Goal: Task Accomplishment & Management: Manage account settings

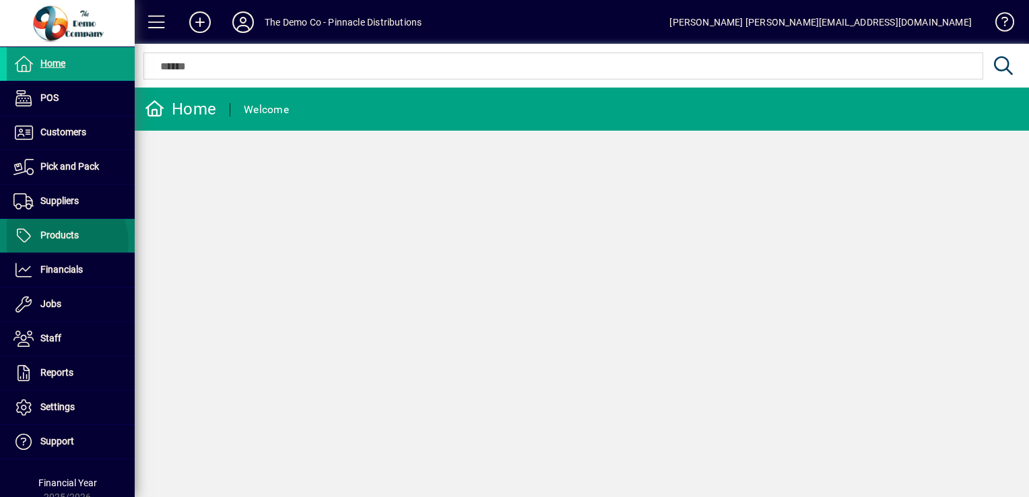
click at [61, 242] on span "Products" at bounding box center [43, 236] width 72 height 16
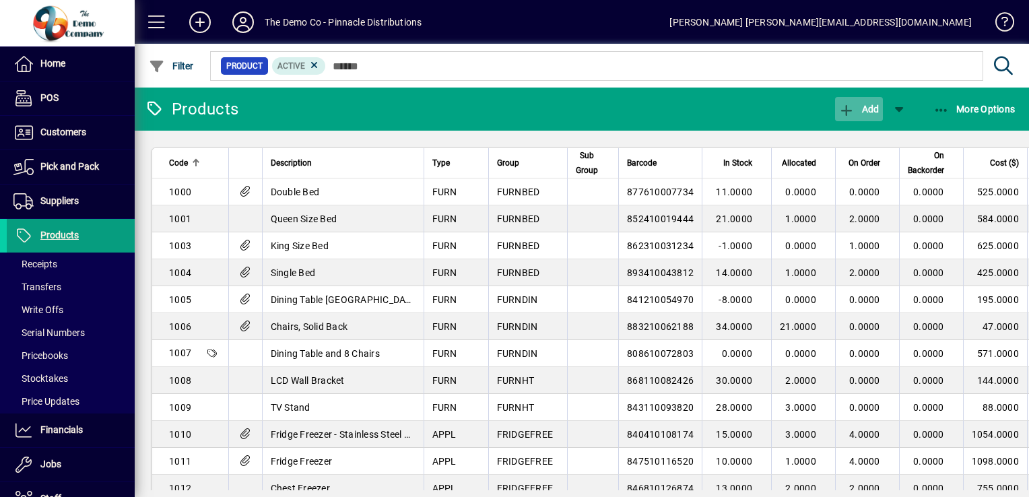
click at [865, 115] on button "Add" at bounding box center [858, 109] width 47 height 24
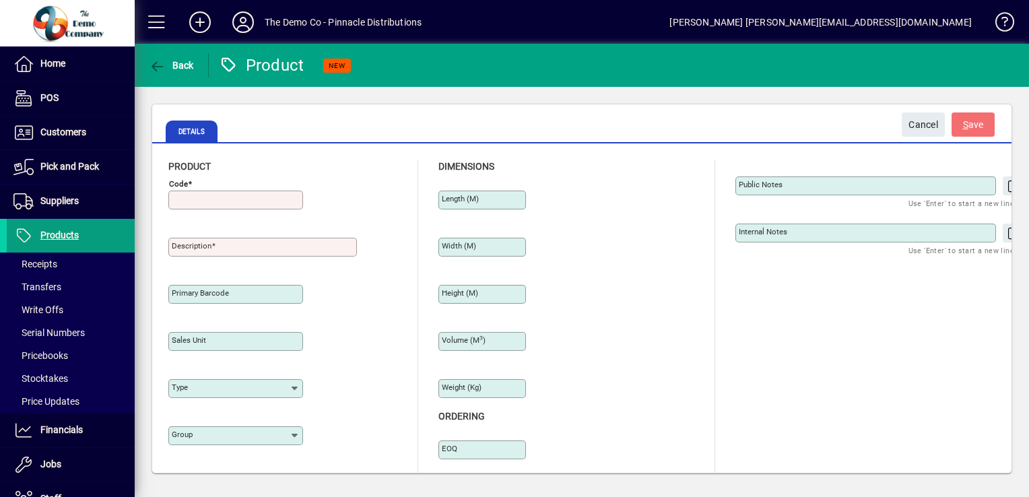
click at [201, 201] on input "Code" at bounding box center [237, 200] width 131 height 11
type input "*********"
click at [230, 248] on input "Description" at bounding box center [264, 247] width 185 height 11
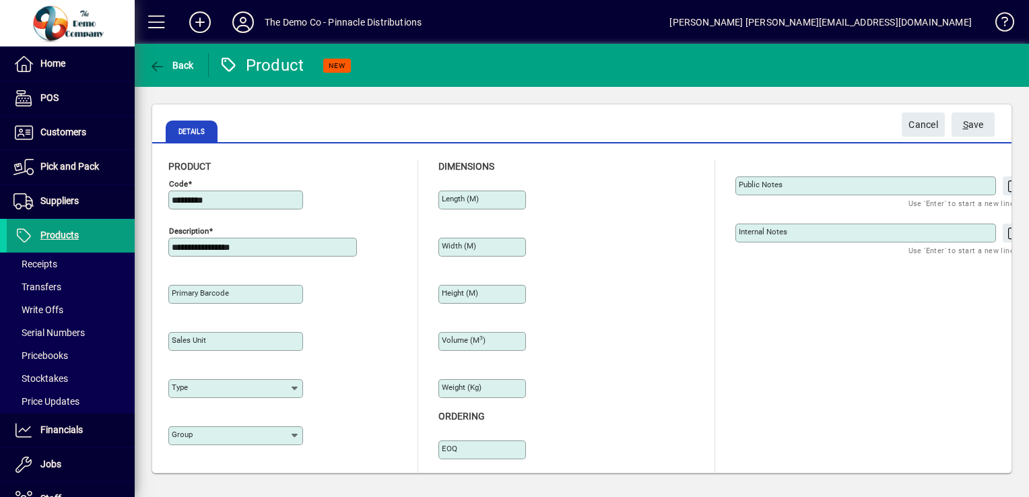
type input "**********"
click at [245, 340] on input "Sales unit" at bounding box center [237, 341] width 131 height 11
type input "****"
click at [294, 387] on icon at bounding box center [295, 388] width 11 height 11
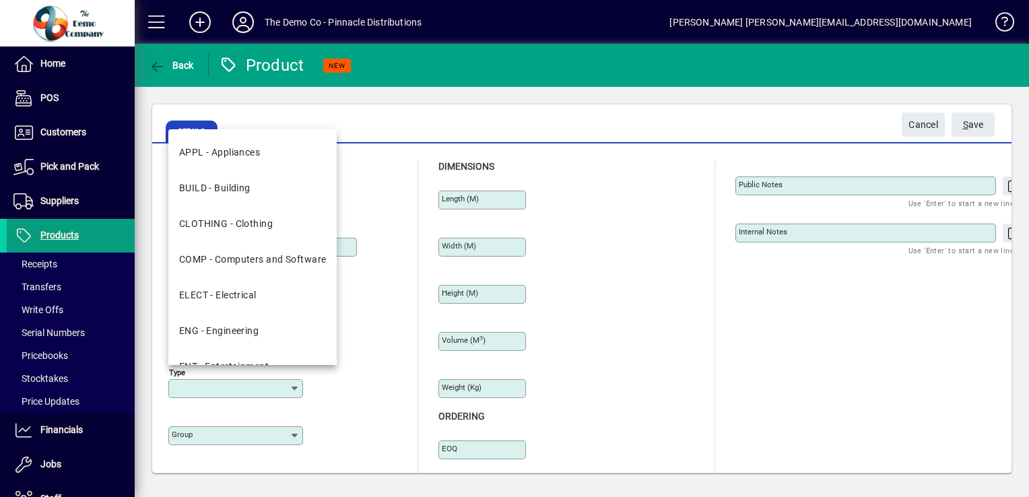
click at [294, 387] on icon at bounding box center [295, 388] width 11 height 11
click at [342, 410] on div "Group" at bounding box center [286, 433] width 236 height 47
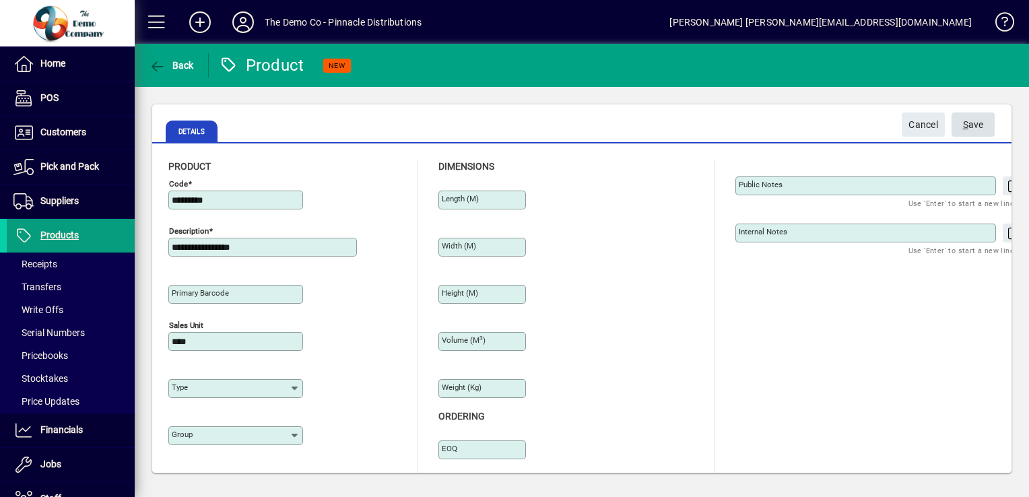
click at [971, 123] on span "S ave" at bounding box center [973, 125] width 21 height 22
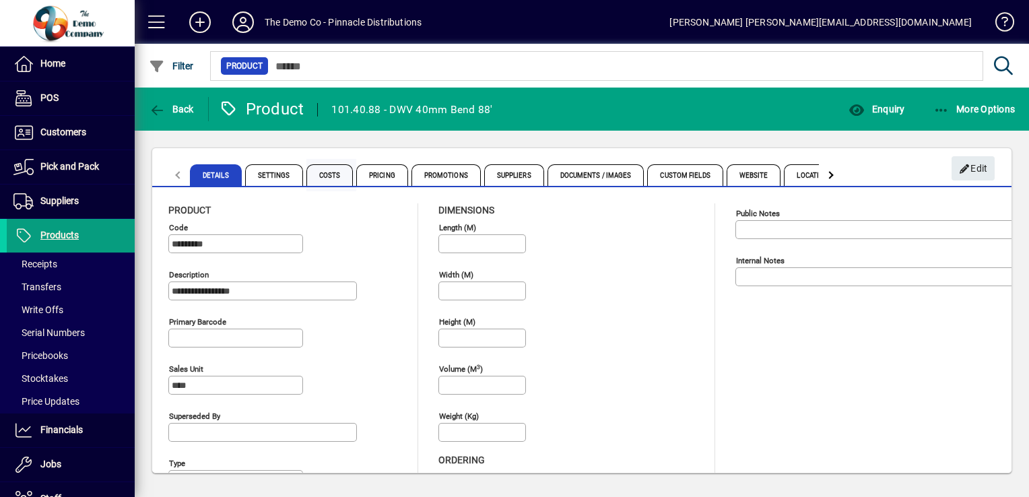
click at [324, 171] on span "Costs" at bounding box center [329, 175] width 47 height 22
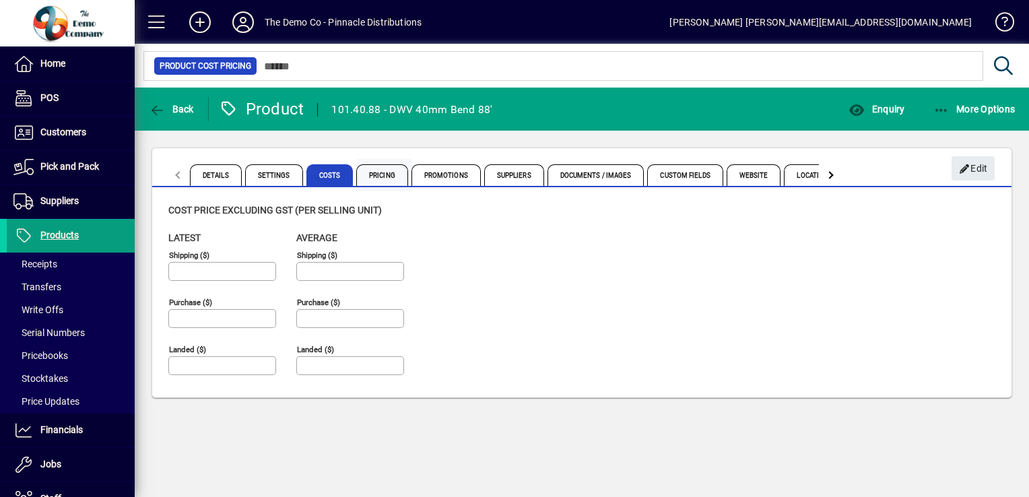
click at [380, 175] on span "Pricing" at bounding box center [382, 175] width 52 height 22
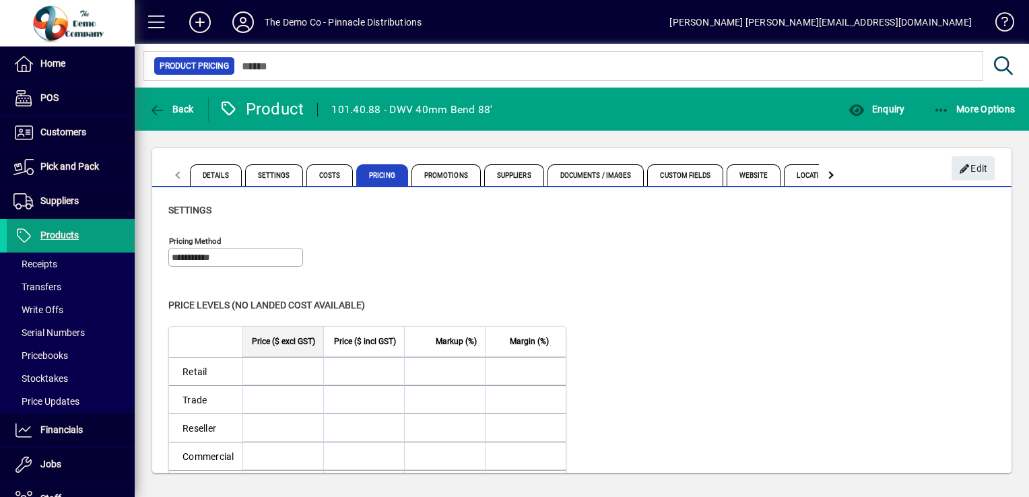
click at [284, 370] on input at bounding box center [281, 371] width 76 height 27
click at [302, 368] on input at bounding box center [281, 371] width 76 height 27
click at [504, 176] on span "Suppliers" at bounding box center [514, 175] width 60 height 22
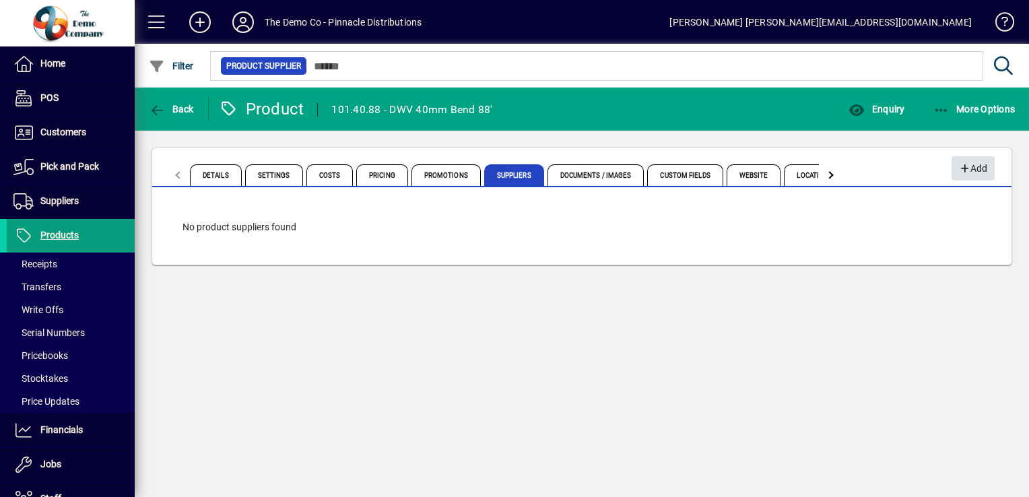
click at [974, 171] on span "Add" at bounding box center [973, 169] width 29 height 22
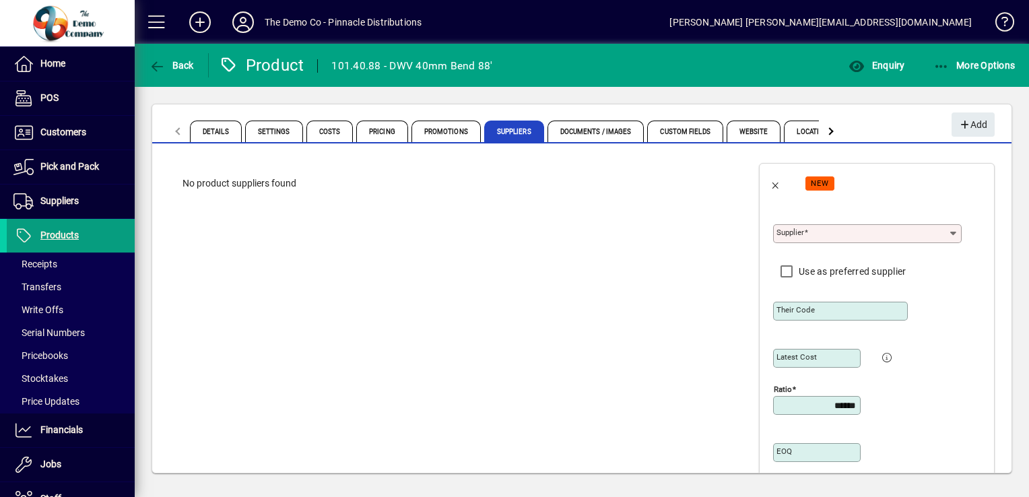
click at [948, 232] on icon at bounding box center [953, 233] width 11 height 11
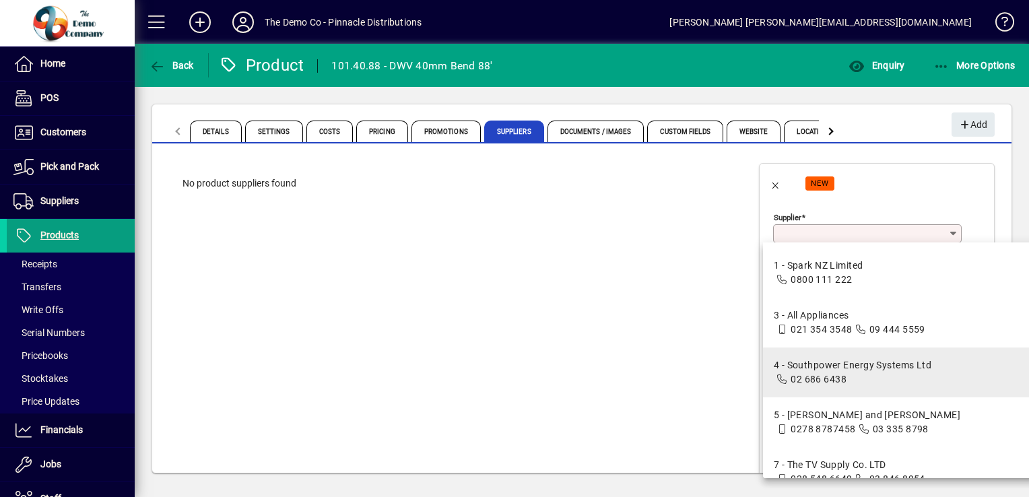
click at [855, 366] on div "4 - Southpower Energy Systems Ltd" at bounding box center [853, 365] width 158 height 14
type input "**********"
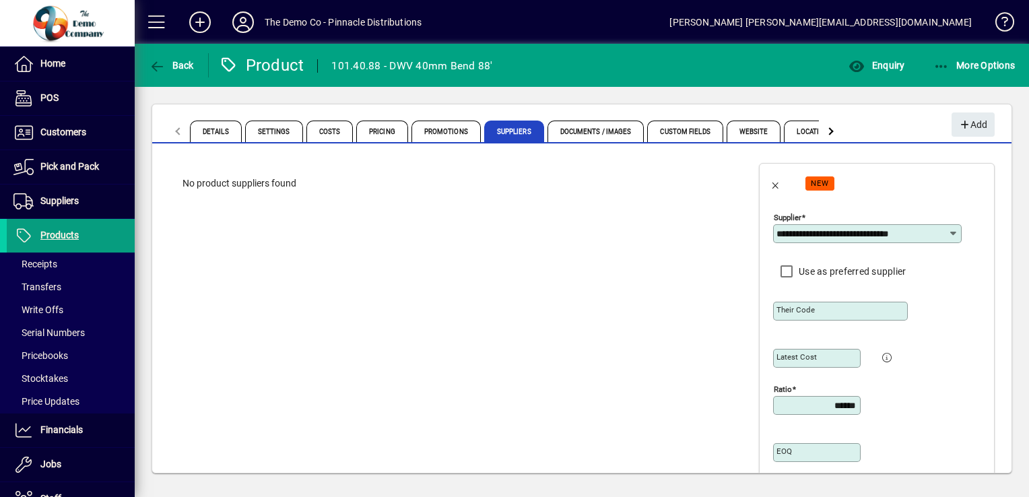
click at [798, 309] on mat-label "Their code" at bounding box center [796, 309] width 38 height 9
click at [798, 309] on input "Their code" at bounding box center [842, 311] width 131 height 11
click at [784, 364] on div "Latest cost" at bounding box center [817, 358] width 88 height 19
type input "****"
click at [696, 369] on app-page-flat "No product suppliers found" at bounding box center [452, 387] width 600 height 483
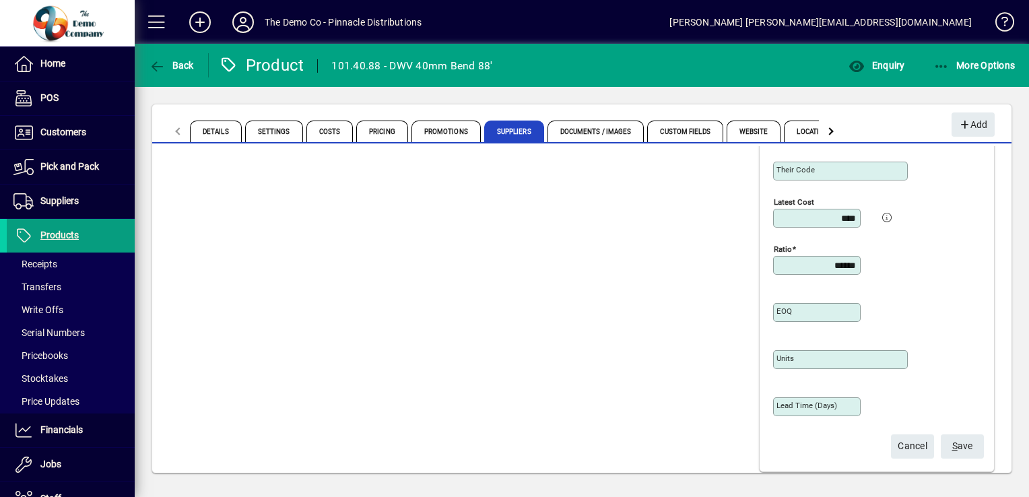
scroll to position [155, 0]
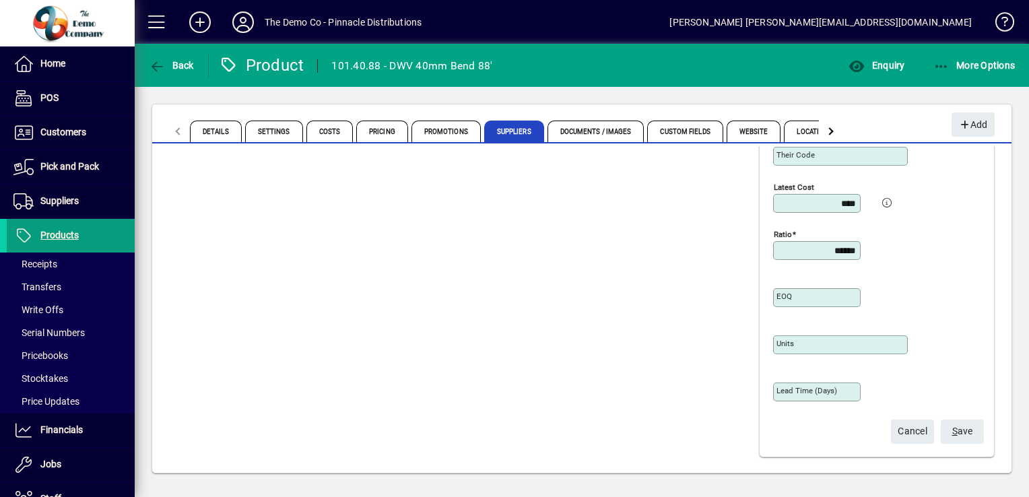
click at [953, 432] on span "S ave" at bounding box center [962, 431] width 21 height 22
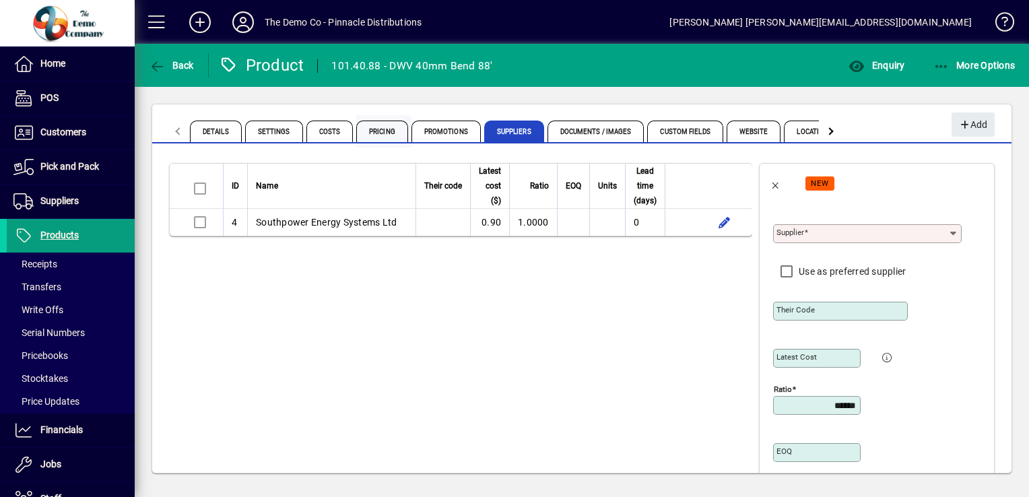
click at [377, 125] on span "Pricing" at bounding box center [382, 132] width 52 height 22
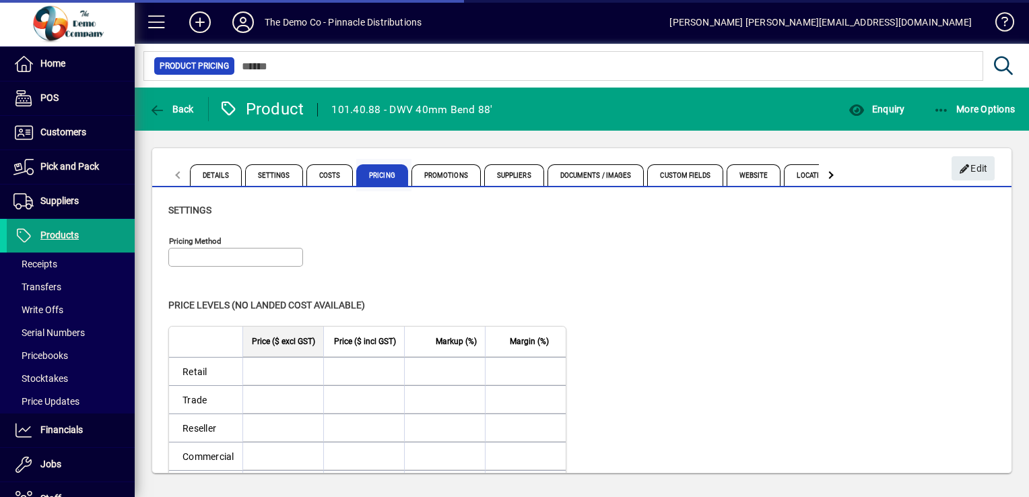
type input "**********"
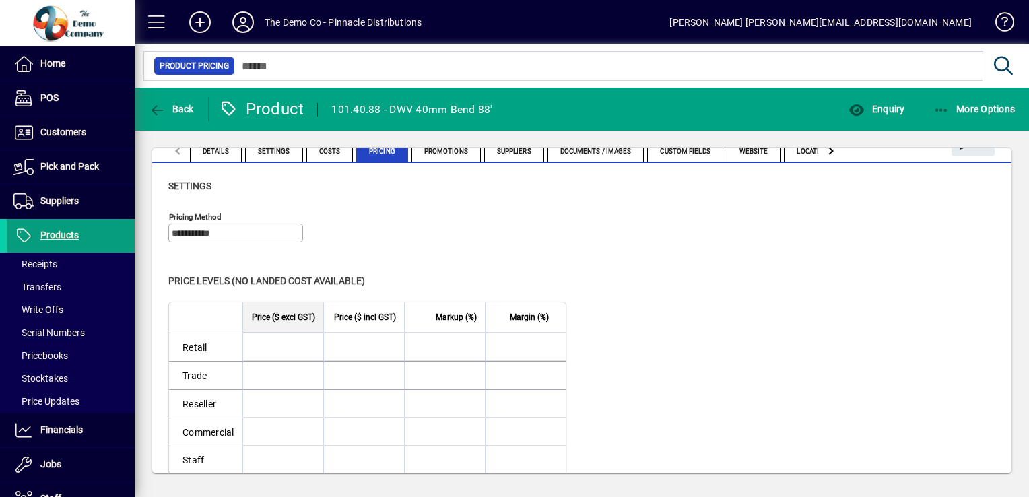
scroll to position [34, 0]
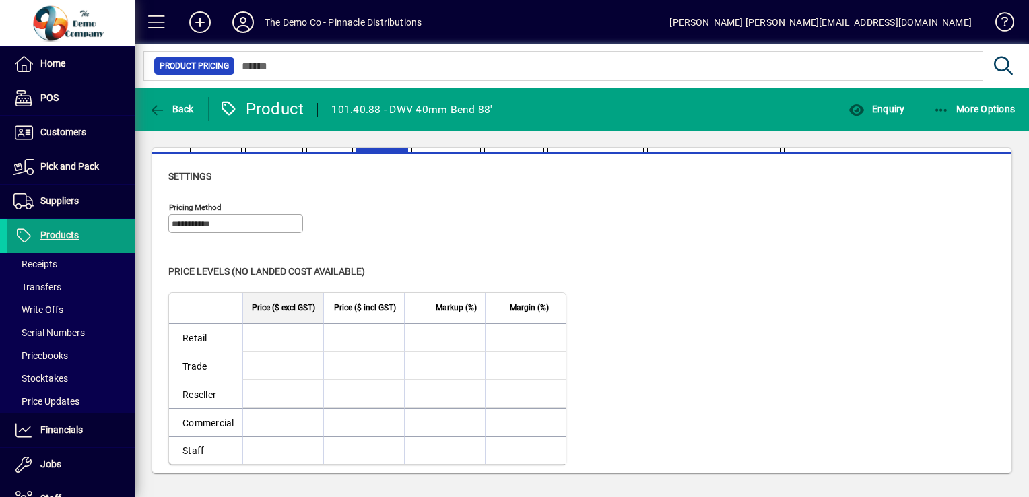
click at [276, 338] on input at bounding box center [281, 337] width 76 height 27
click at [282, 337] on input at bounding box center [281, 337] width 76 height 27
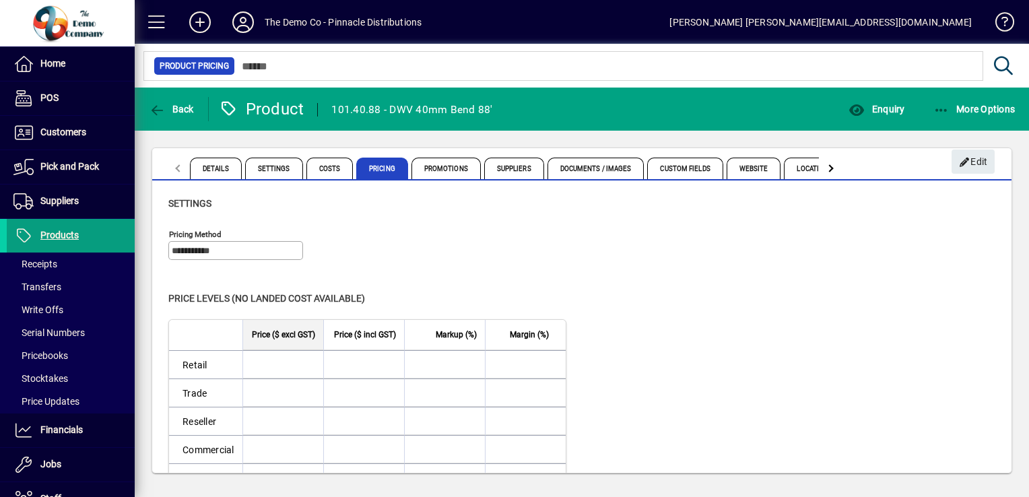
scroll to position [0, 0]
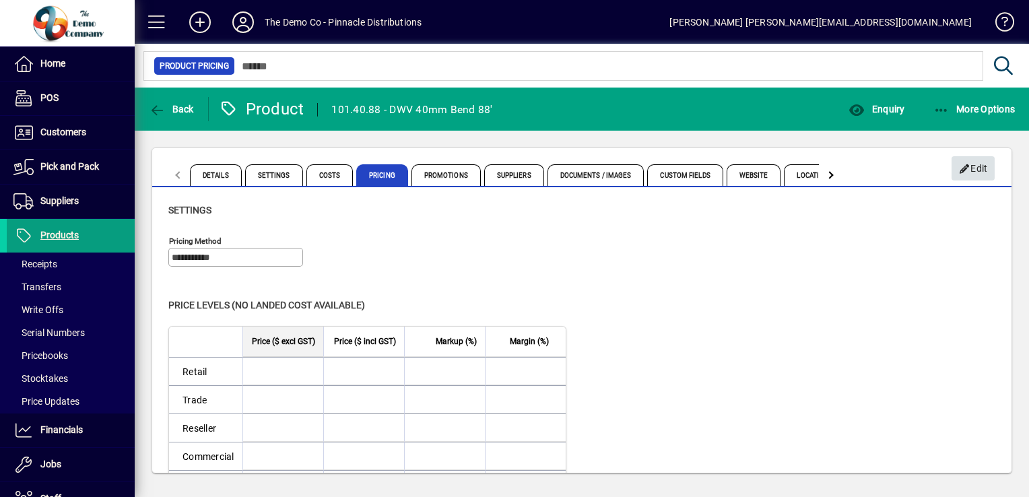
click at [962, 171] on span "Edit" at bounding box center [973, 169] width 29 height 22
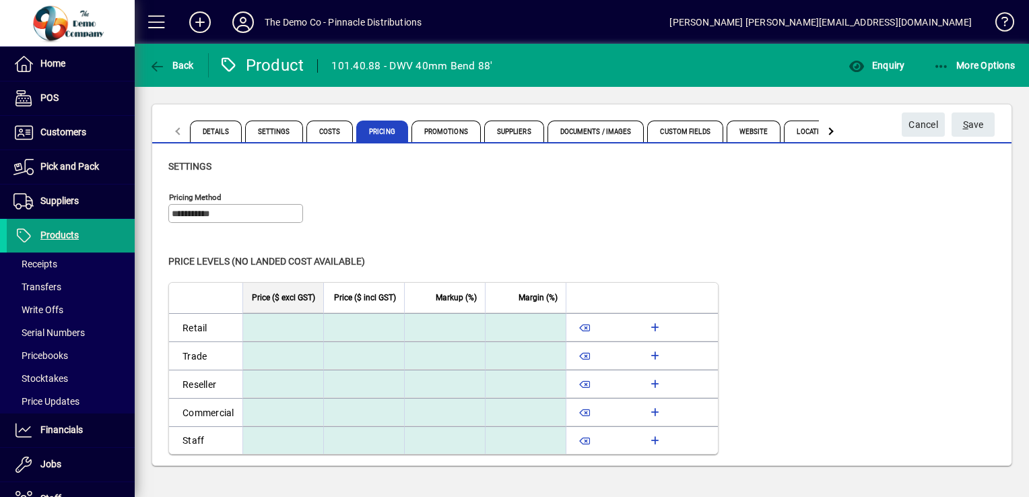
click at [315, 325] on input at bounding box center [281, 327] width 76 height 27
click at [280, 358] on input at bounding box center [281, 355] width 76 height 27
click at [283, 328] on input at bounding box center [281, 327] width 76 height 27
drag, startPoint x: 286, startPoint y: 360, endPoint x: 286, endPoint y: 342, distance: 18.2
click at [286, 360] on input at bounding box center [282, 356] width 73 height 24
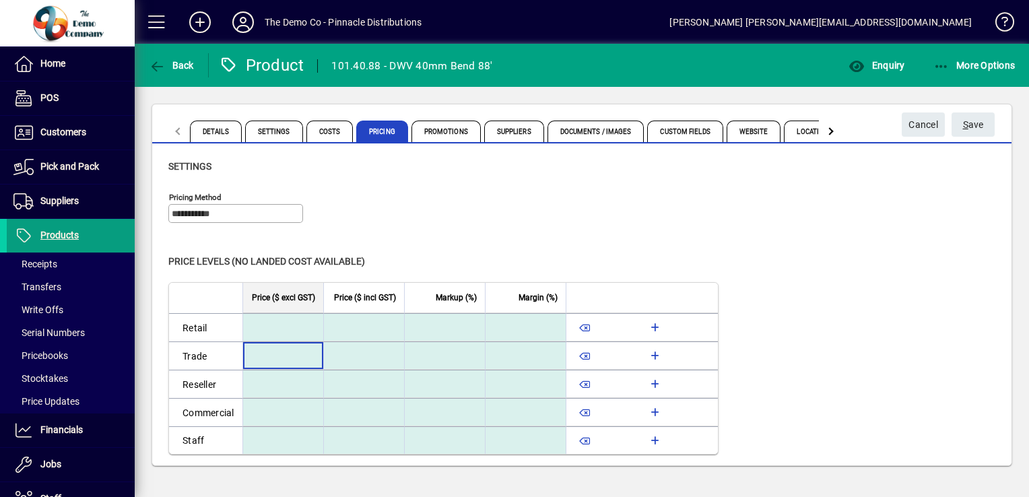
click at [292, 327] on input at bounding box center [281, 327] width 76 height 27
type input "******"
click at [292, 360] on input at bounding box center [282, 356] width 73 height 24
type input "******"
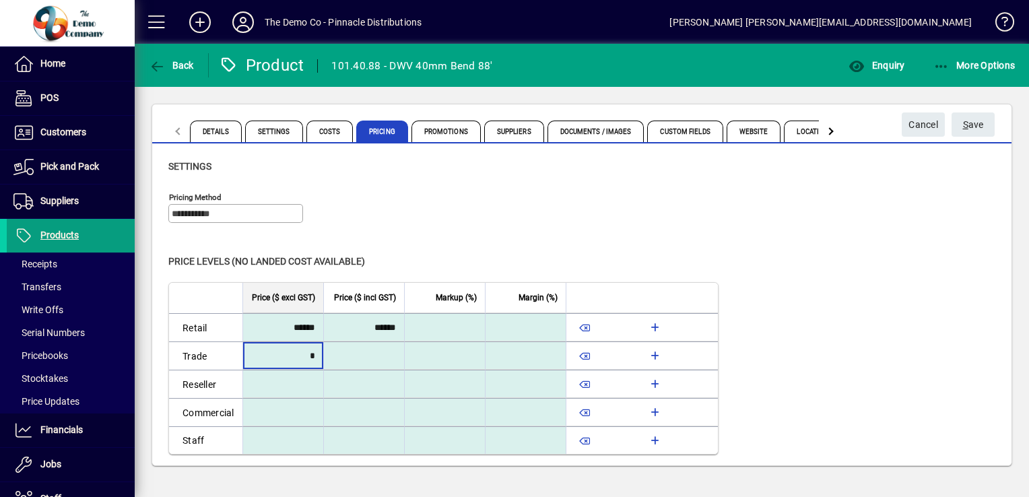
type input "******"
click at [294, 380] on input at bounding box center [281, 383] width 76 height 27
click at [973, 123] on span "S ave" at bounding box center [973, 125] width 21 height 22
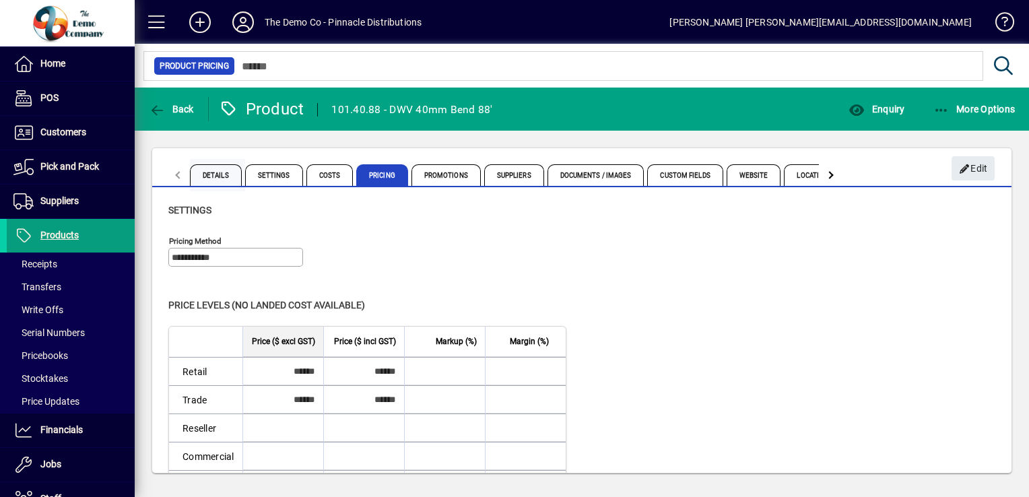
click at [210, 172] on span "Details" at bounding box center [216, 175] width 52 height 22
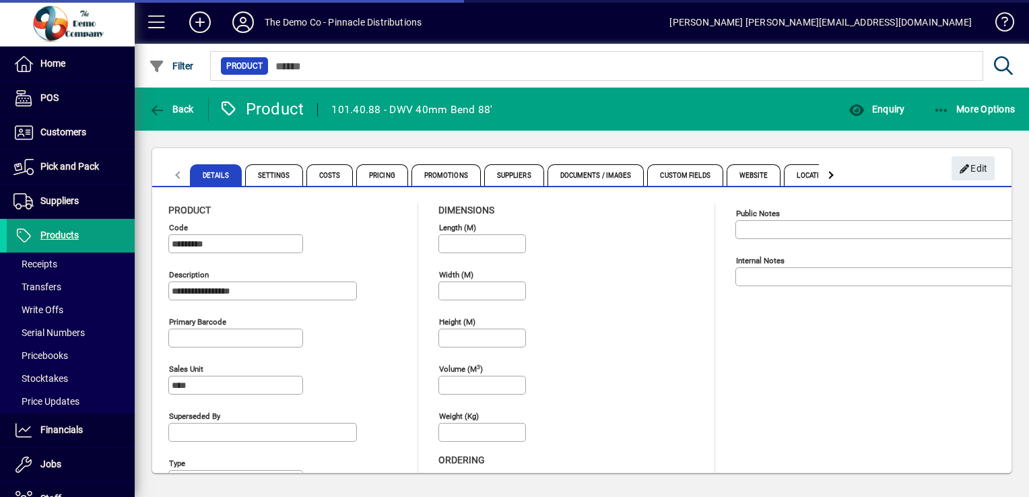
type input "****"
click at [323, 176] on span "Costs" at bounding box center [329, 175] width 47 height 22
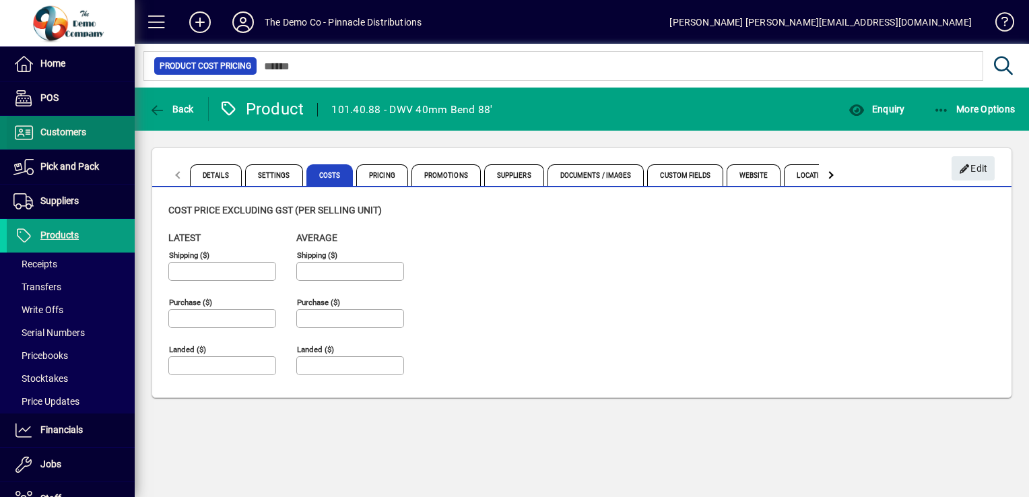
click at [87, 135] on span at bounding box center [71, 133] width 128 height 32
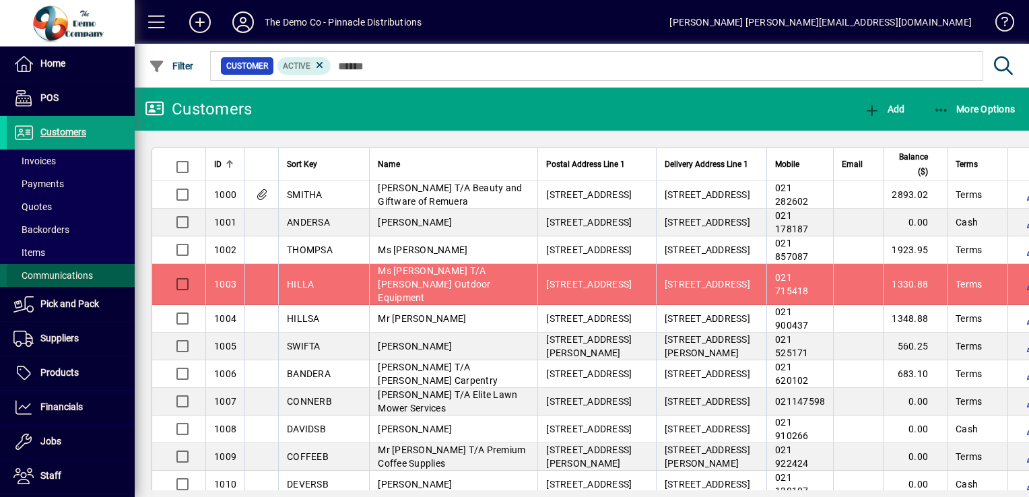
click at [73, 276] on span "Communications" at bounding box center [52, 275] width 79 height 11
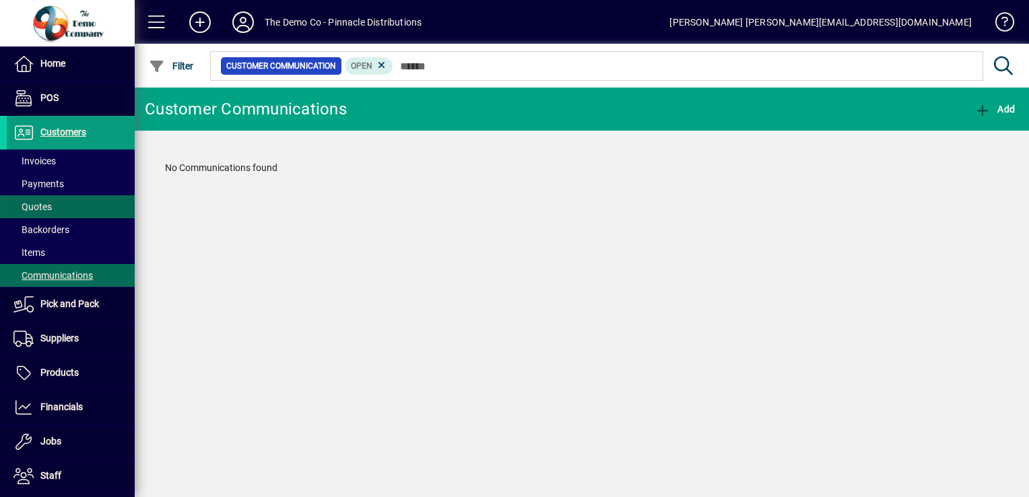
click at [40, 205] on span "Quotes" at bounding box center [32, 206] width 38 height 11
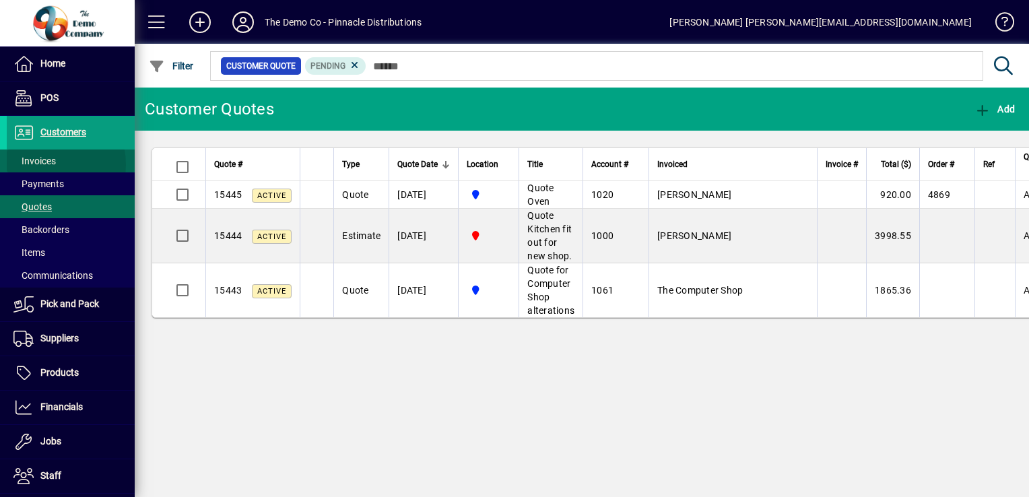
click at [39, 164] on span "Invoices" at bounding box center [34, 161] width 42 height 11
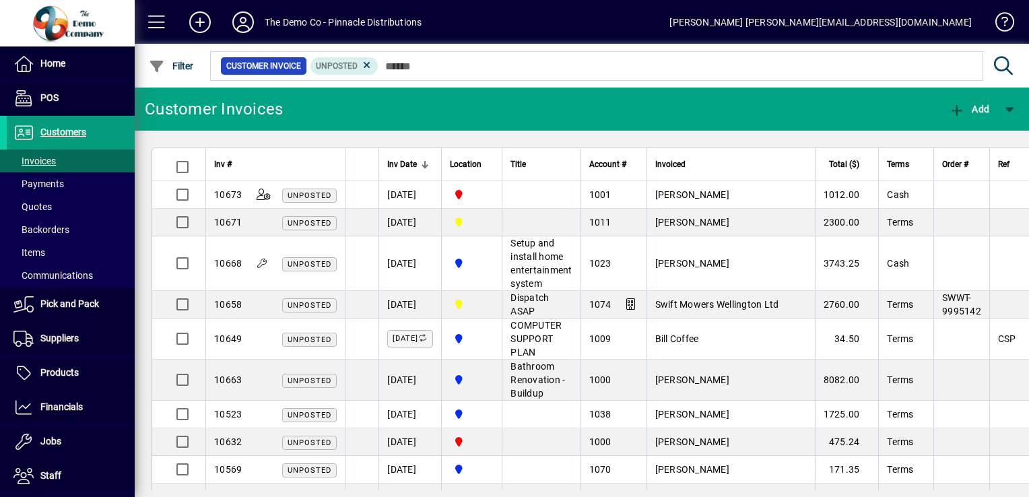
drag, startPoint x: 38, startPoint y: 205, endPoint x: 408, endPoint y: 99, distance: 384.2
click at [408, 99] on mat-toolbar-row "Customer Invoices Add" at bounding box center [582, 109] width 895 height 43
click at [378, 496] on html "Home POS Customers Invoices Payments Quotes Backorders Items Communications Pic…" at bounding box center [514, 248] width 1029 height 497
click at [63, 132] on span "Customers" at bounding box center [63, 132] width 46 height 11
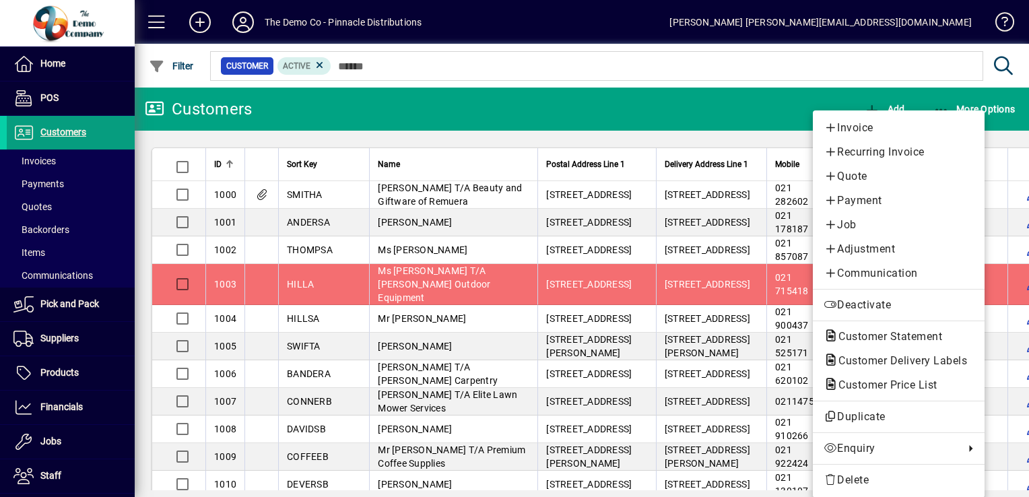
click at [994, 216] on div at bounding box center [514, 248] width 1029 height 497
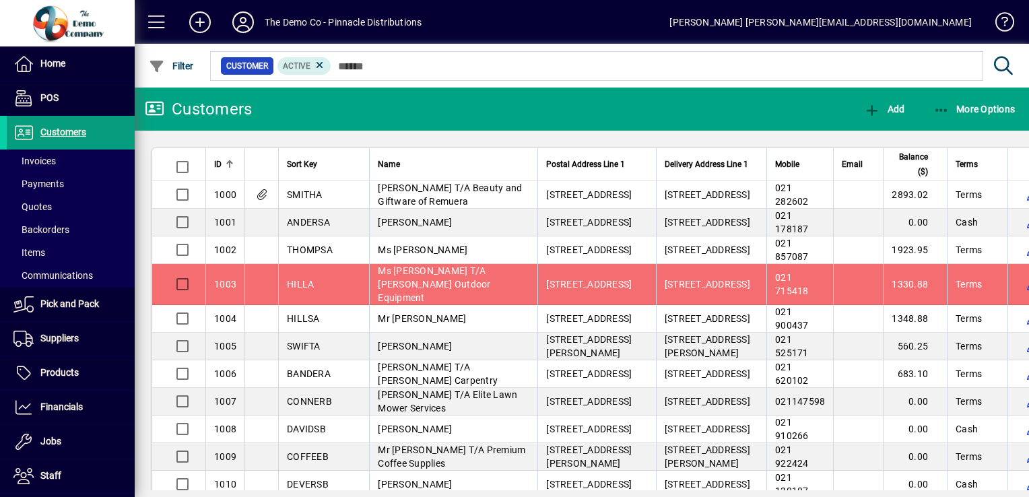
click at [467, 100] on mat-toolbar-row "Customers Add More Options" at bounding box center [582, 109] width 895 height 43
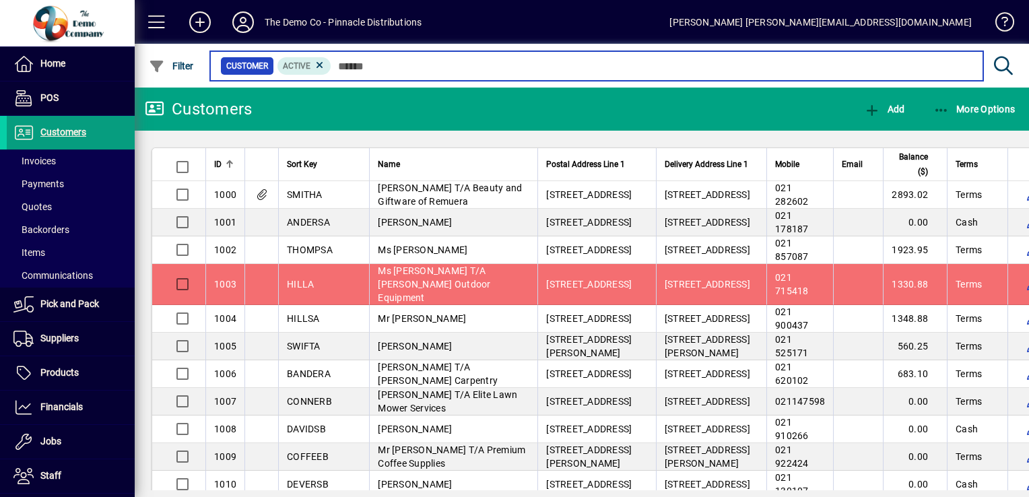
click at [474, 71] on input "text" at bounding box center [651, 66] width 641 height 19
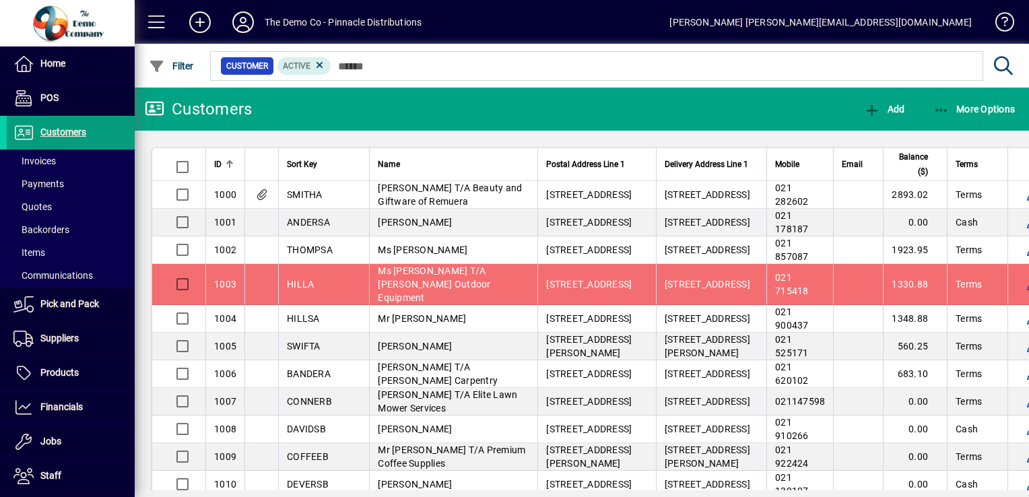
click at [458, 101] on mat-toolbar-row "Customers Add More Options" at bounding box center [582, 109] width 895 height 43
click at [452, 102] on mat-toolbar-row "Customers Add More Options" at bounding box center [582, 109] width 895 height 43
click at [444, 109] on mat-toolbar-row "Customers Add More Options" at bounding box center [582, 109] width 895 height 43
click at [446, 106] on mat-toolbar-row "Customers Add More Options" at bounding box center [582, 109] width 895 height 43
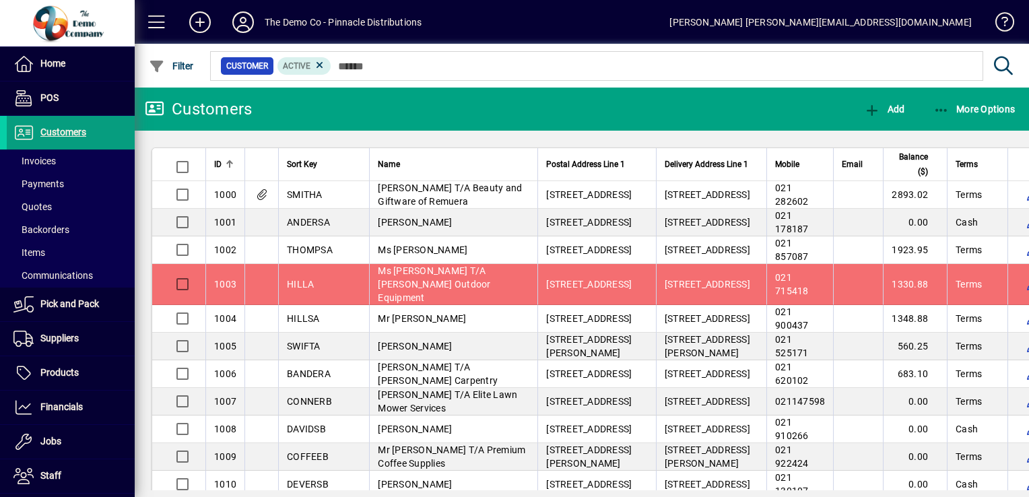
click at [446, 106] on mat-toolbar-row "Customers Add More Options" at bounding box center [582, 109] width 895 height 43
click at [446, 104] on mat-toolbar-row "Customers Add More Options" at bounding box center [582, 109] width 895 height 43
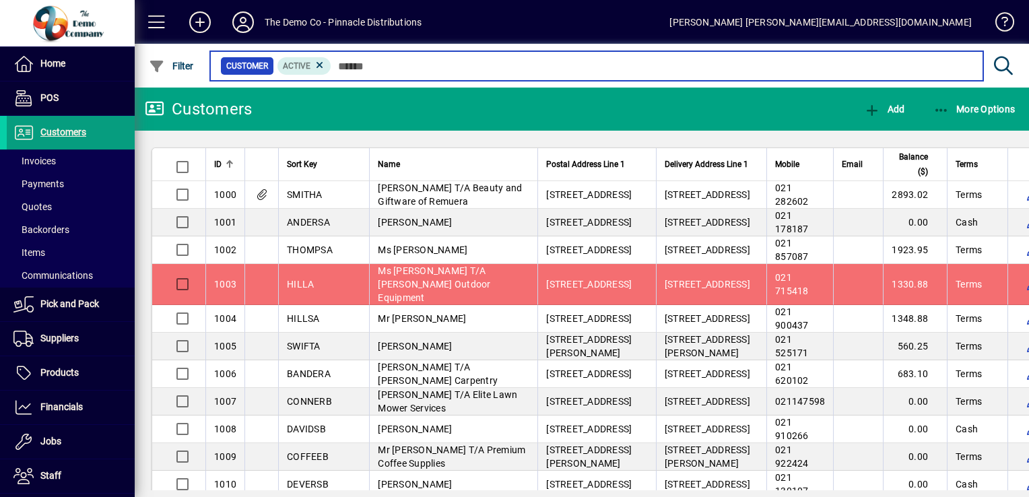
click at [455, 68] on input "text" at bounding box center [651, 66] width 641 height 19
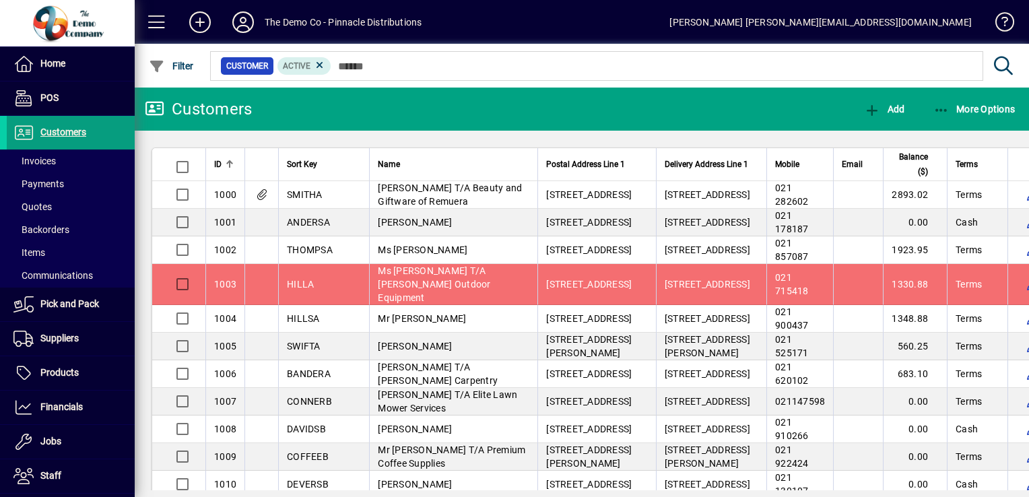
click at [445, 110] on mat-toolbar-row "Customers Add More Options" at bounding box center [582, 109] width 895 height 43
click at [71, 131] on span "Customers" at bounding box center [63, 132] width 46 height 11
click at [408, 110] on mat-toolbar-row "Customers Add More Options" at bounding box center [582, 109] width 895 height 43
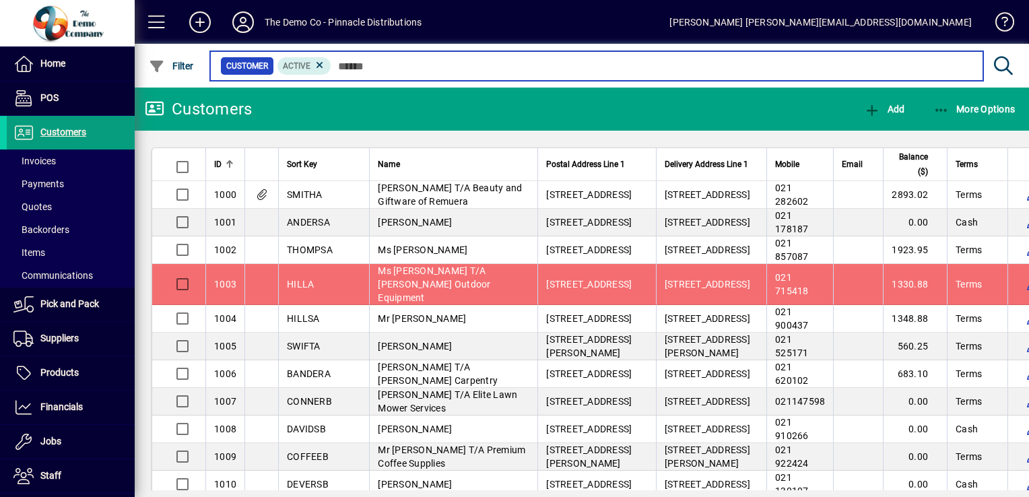
click at [470, 73] on input "text" at bounding box center [651, 66] width 641 height 19
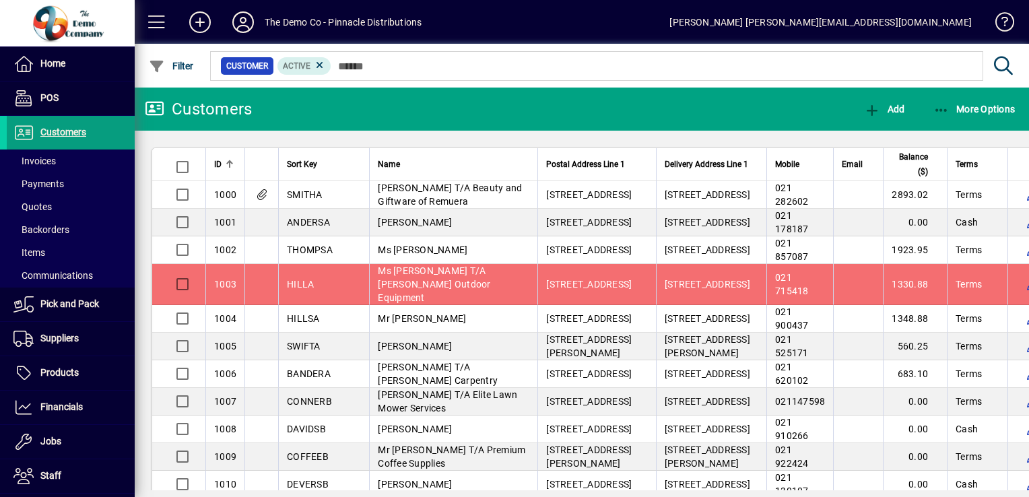
click at [459, 109] on mat-toolbar-row "Customers Add More Options" at bounding box center [582, 109] width 895 height 43
click at [467, 116] on mat-toolbar-row "Customers Add More Options" at bounding box center [582, 109] width 895 height 43
click at [436, 104] on mat-toolbar-row "Customers Add More Options" at bounding box center [582, 109] width 895 height 43
click at [409, 88] on mat-toolbar-row "Customers Add More Options" at bounding box center [582, 109] width 895 height 43
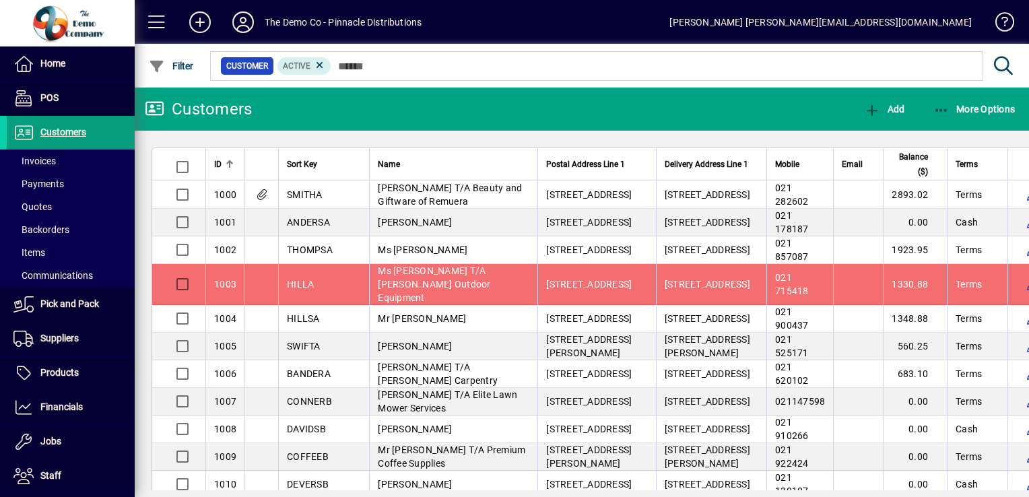
click at [409, 88] on mat-drawer-content "The Demo Co - Pinnacle Distributions Jeremy Miller jeremy@pinnacledistribution.…" at bounding box center [582, 248] width 895 height 497
drag, startPoint x: 409, startPoint y: 88, endPoint x: 502, endPoint y: 121, distance: 99.5
click at [502, 121] on mat-toolbar-row "Customers Add More Options" at bounding box center [582, 109] width 895 height 43
click at [503, 119] on mat-toolbar-row "Customers Add More Options" at bounding box center [582, 109] width 895 height 43
click at [471, 101] on mat-toolbar-row "Customers Add More Options" at bounding box center [582, 109] width 895 height 43
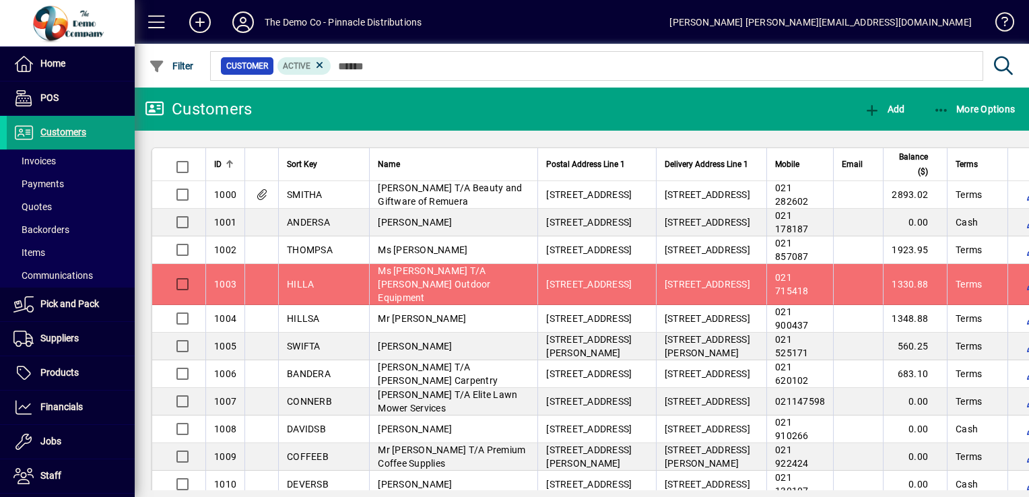
click at [512, 100] on mat-toolbar-row "Customers Add More Options" at bounding box center [582, 109] width 895 height 43
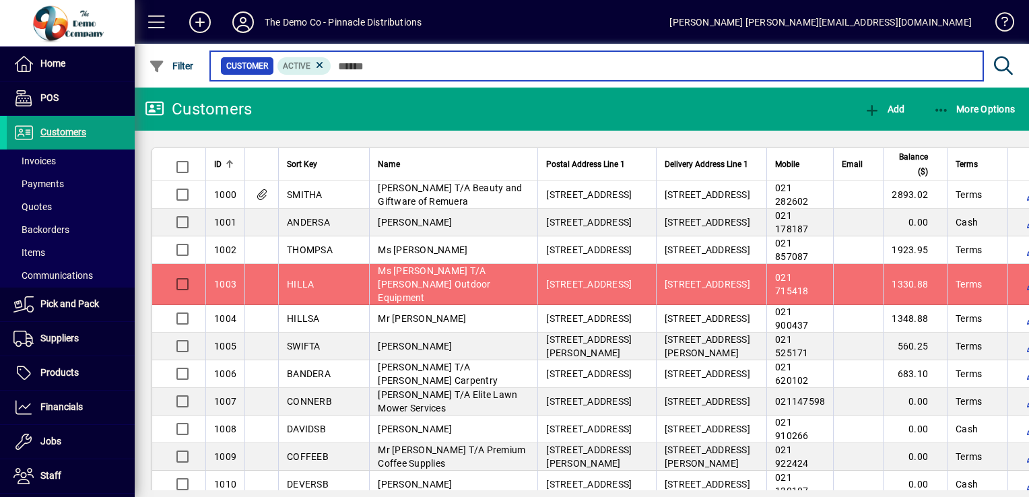
click at [522, 66] on input "text" at bounding box center [651, 66] width 641 height 19
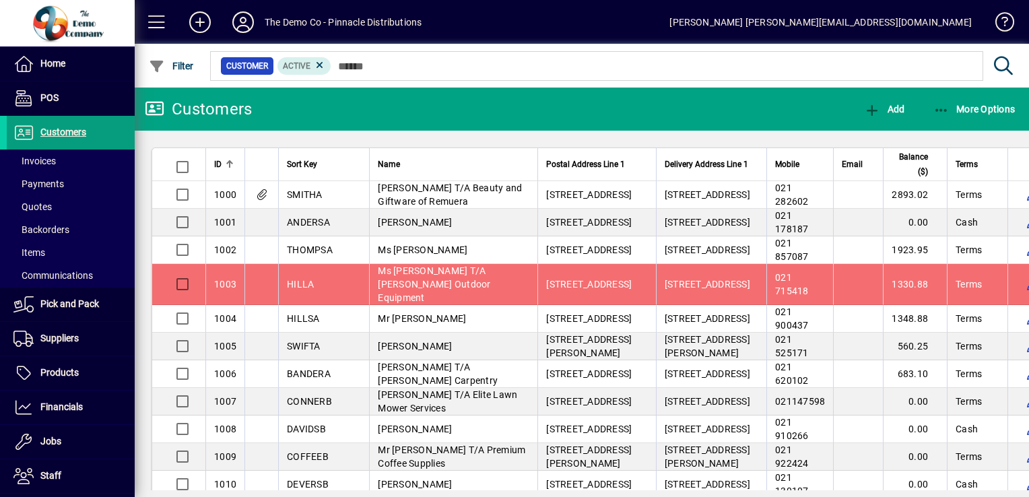
click at [511, 103] on mat-toolbar-row "Customers Add More Options" at bounding box center [582, 109] width 895 height 43
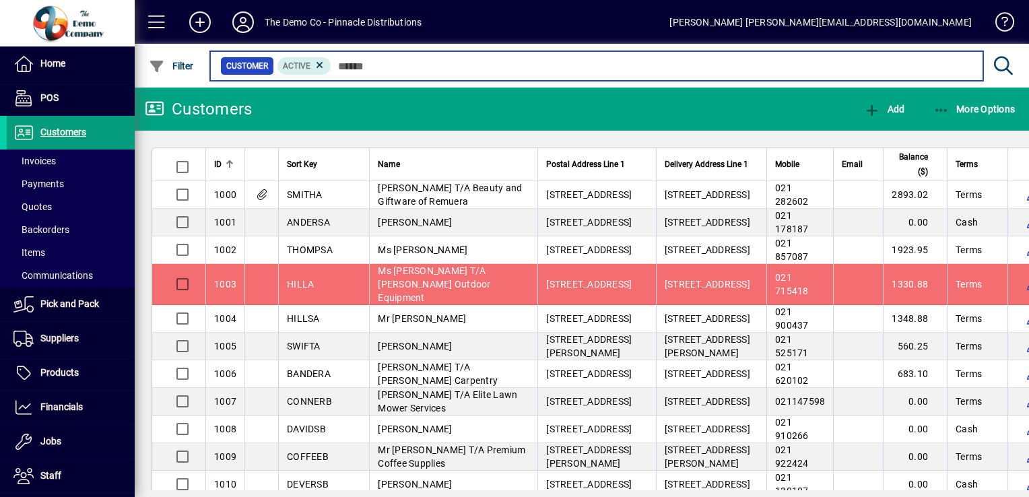
click at [521, 66] on input "text" at bounding box center [651, 66] width 641 height 19
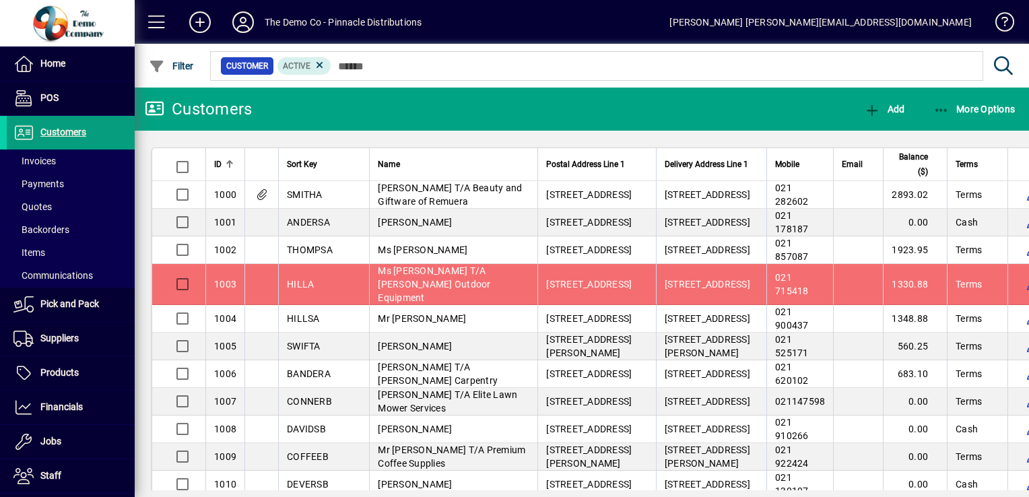
drag, startPoint x: 519, startPoint y: 104, endPoint x: 519, endPoint y: 88, distance: 16.8
click at [519, 102] on mat-toolbar-row "Customers Add More Options" at bounding box center [582, 109] width 895 height 43
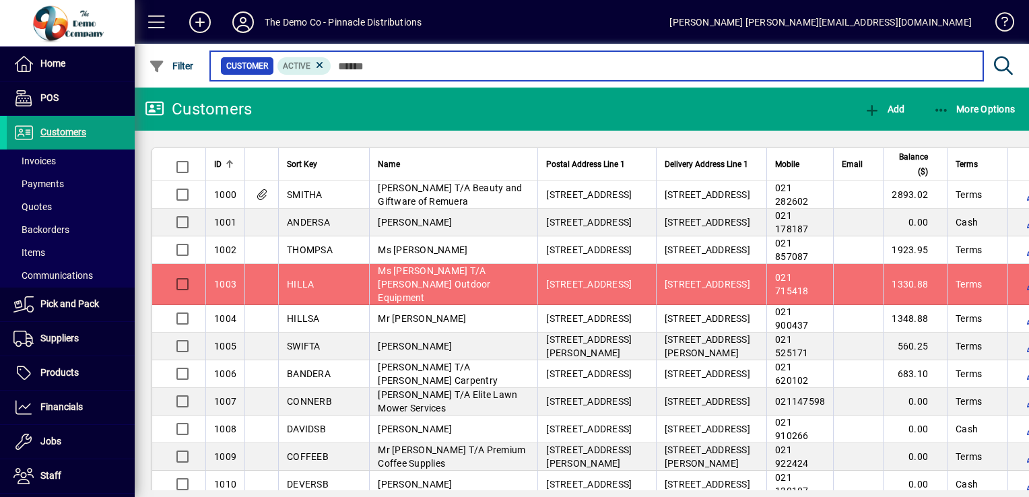
click at [526, 61] on input "text" at bounding box center [651, 66] width 641 height 19
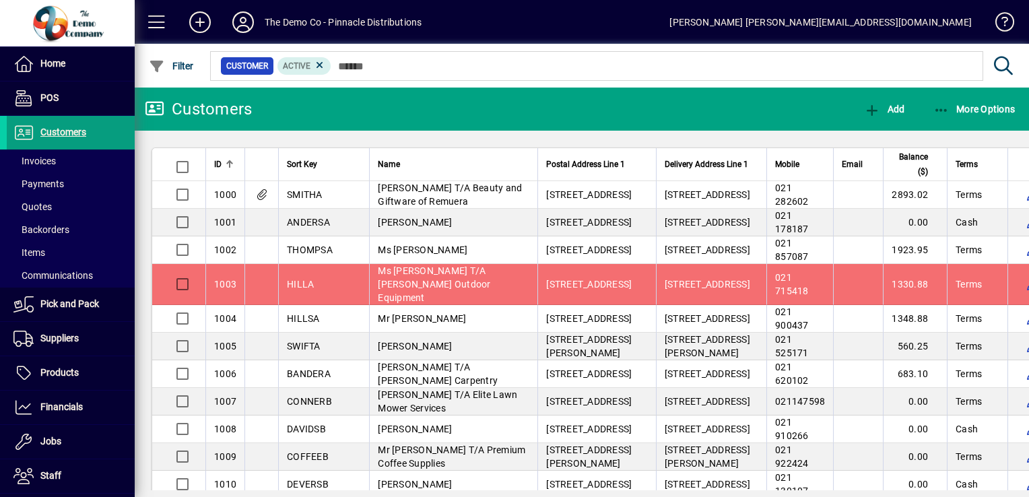
drag, startPoint x: 505, startPoint y: 112, endPoint x: 509, endPoint y: 84, distance: 29.2
click at [505, 112] on mat-toolbar-row "Customers Add More Options" at bounding box center [582, 109] width 895 height 43
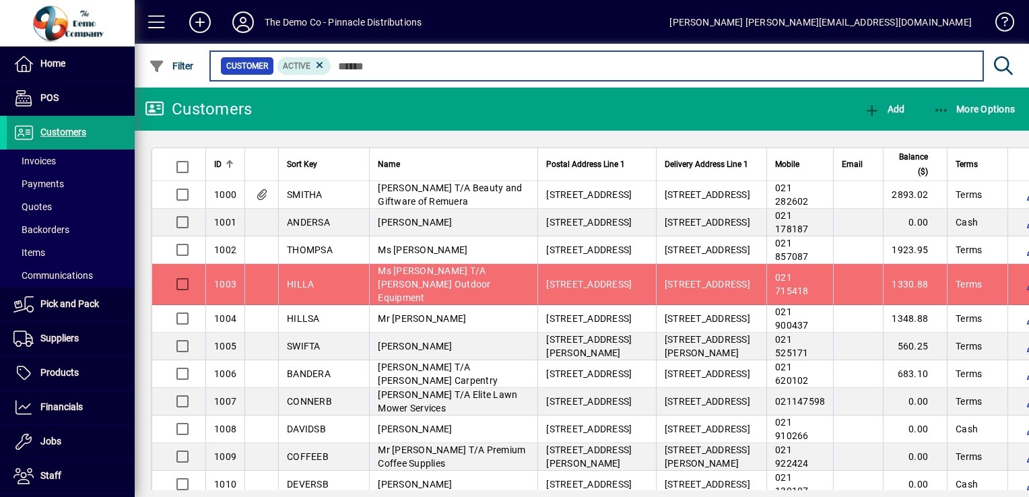
click at [513, 69] on input "text" at bounding box center [651, 66] width 641 height 19
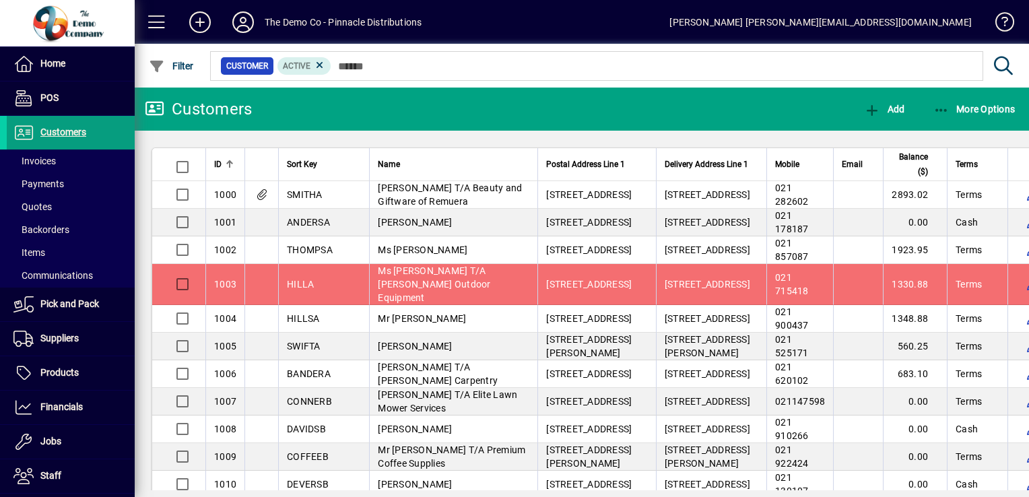
drag, startPoint x: 505, startPoint y: 108, endPoint x: 505, endPoint y: 96, distance: 12.8
click at [505, 108] on mat-toolbar-row "Customers Add More Options" at bounding box center [582, 109] width 895 height 43
click at [509, 77] on mat-chip-set "Customer Active" at bounding box center [597, 66] width 772 height 28
click at [510, 100] on mat-toolbar-row "Customers Add More Options" at bounding box center [582, 109] width 895 height 43
click at [440, 106] on mat-toolbar-row "Customers Add More Options" at bounding box center [582, 109] width 895 height 43
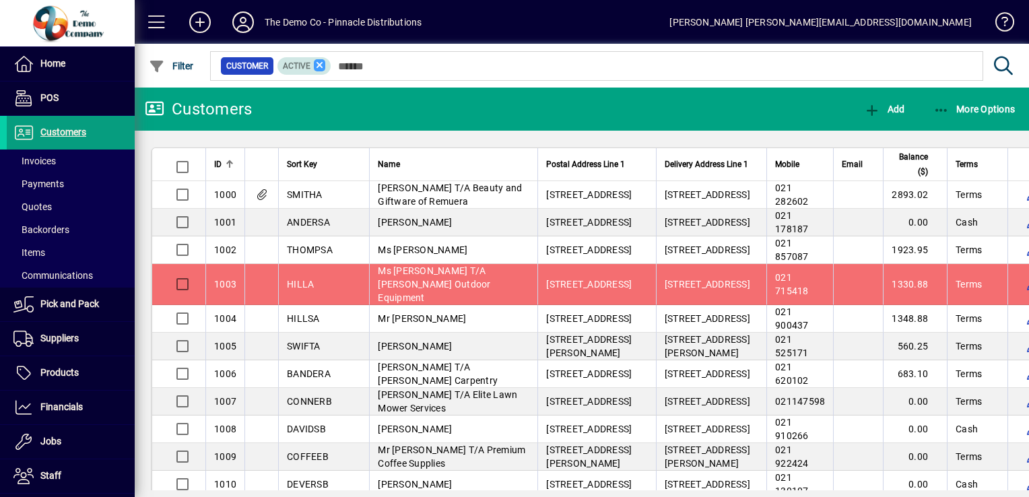
click at [315, 63] on icon at bounding box center [320, 65] width 12 height 12
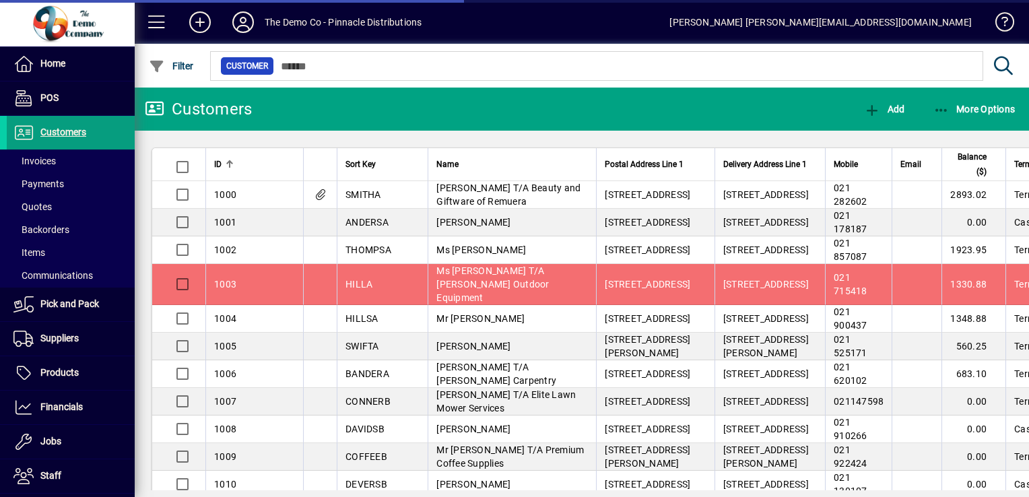
click at [340, 104] on mat-toolbar-row "Customers Add More Options" at bounding box center [582, 109] width 895 height 43
click at [402, 104] on mat-toolbar-row "Customers Add More Options" at bounding box center [582, 109] width 895 height 43
click at [413, 102] on mat-toolbar-row "Customers Add More Options" at bounding box center [582, 109] width 895 height 43
click at [413, 98] on mat-toolbar-row "Customers Add More Options" at bounding box center [582, 109] width 895 height 43
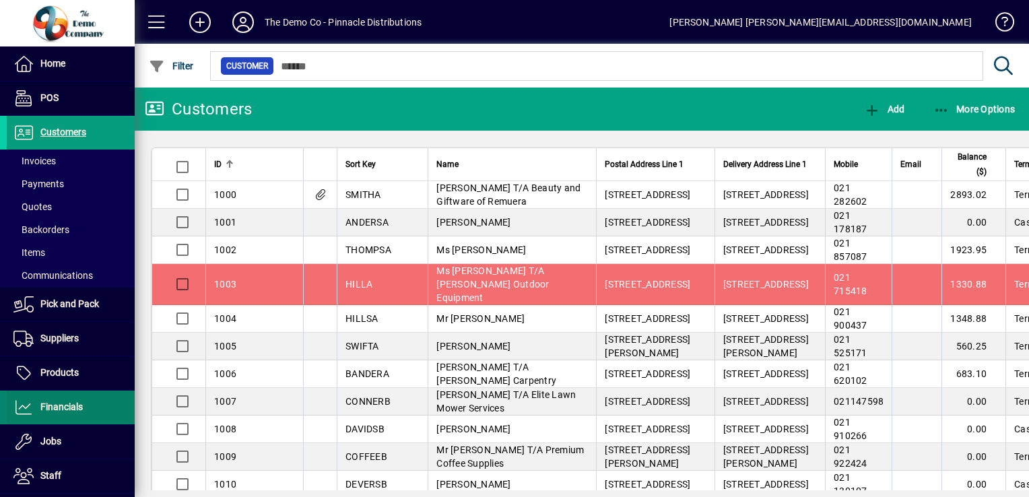
click at [71, 406] on span "Financials" at bounding box center [61, 406] width 42 height 11
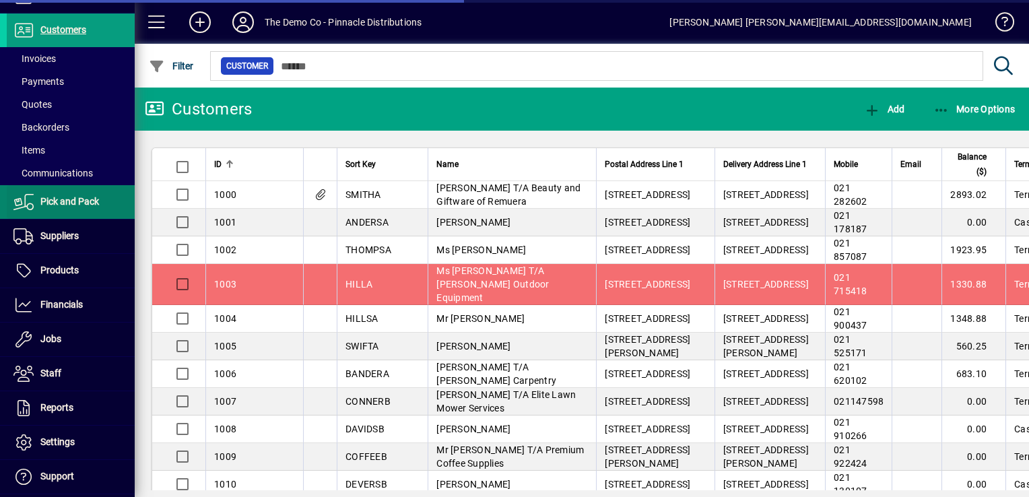
scroll to position [199, 0]
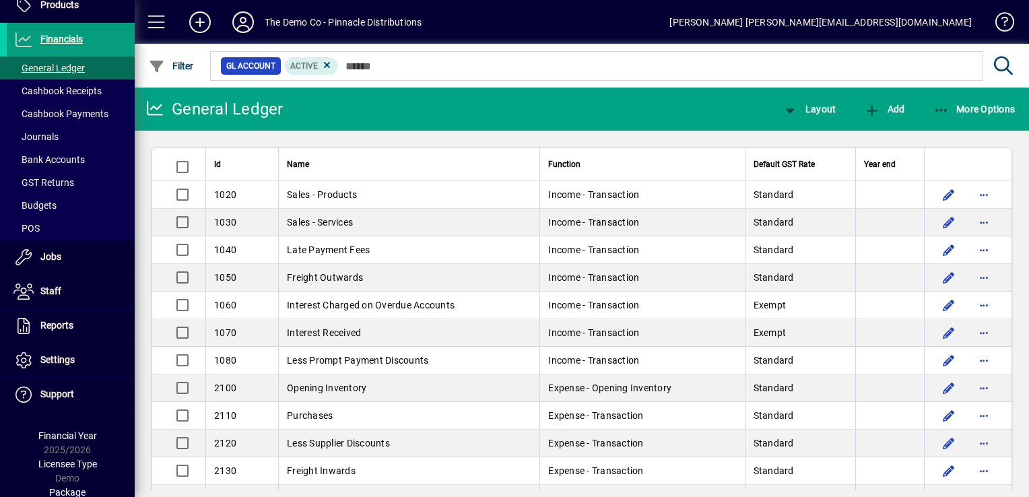
scroll to position [245, 0]
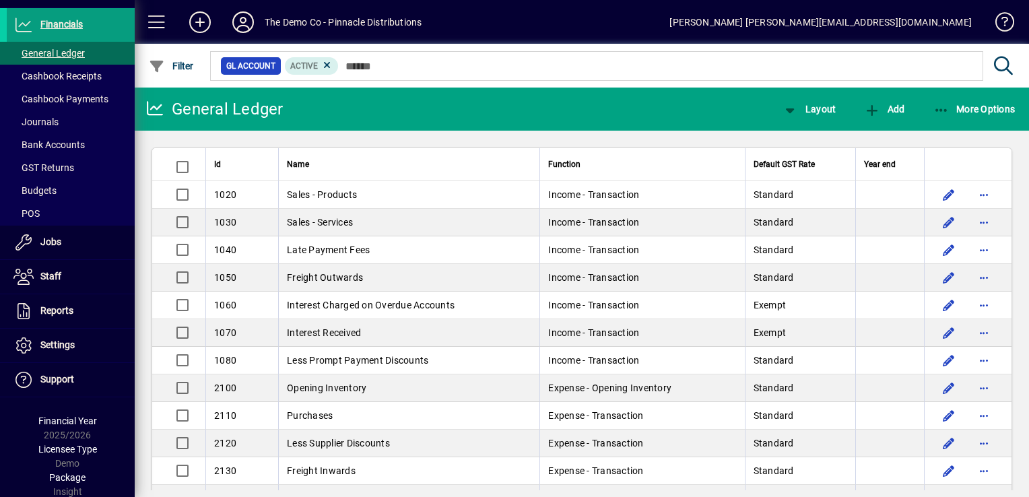
click at [428, 108] on mat-toolbar-row "General Ledger Layout Add More Options" at bounding box center [582, 109] width 895 height 43
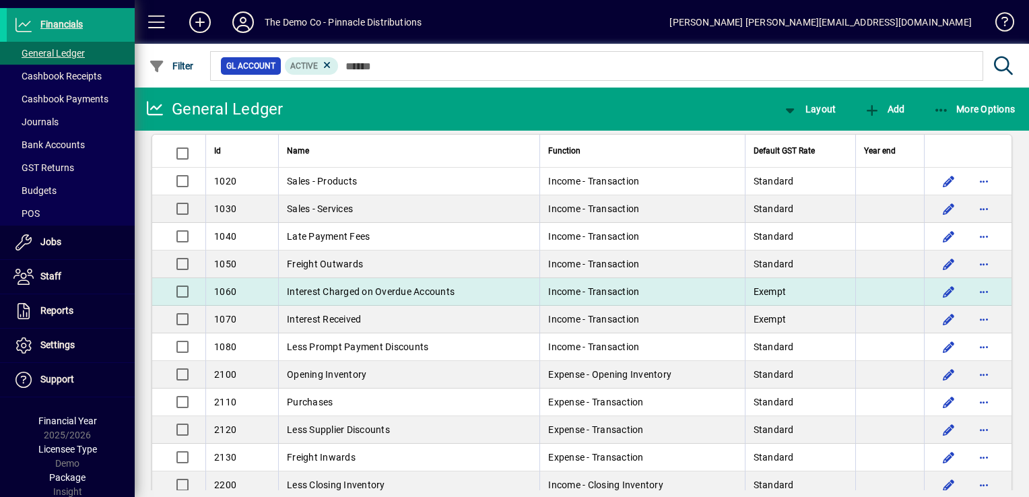
scroll to position [0, 0]
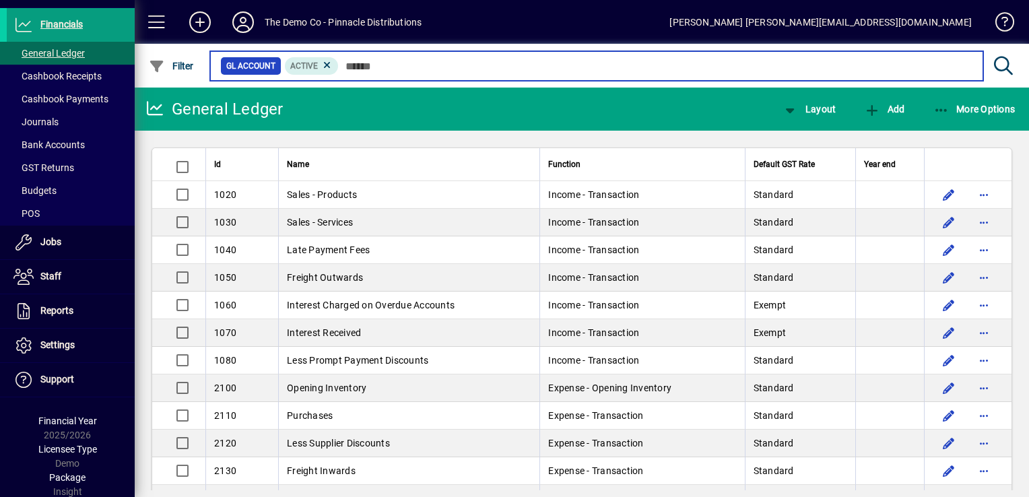
click at [536, 66] on input "text" at bounding box center [656, 66] width 634 height 19
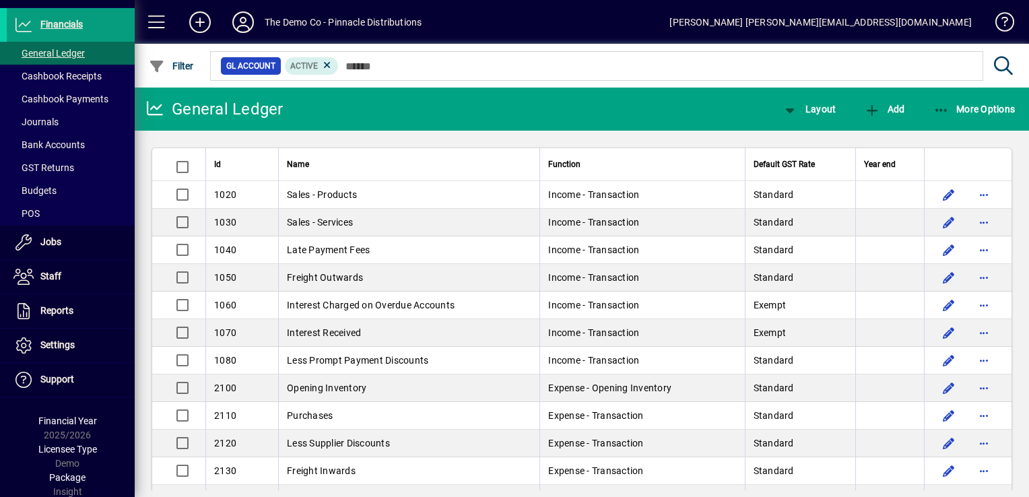
click at [524, 98] on mat-toolbar-row "General Ledger Layout Add More Options" at bounding box center [582, 109] width 895 height 43
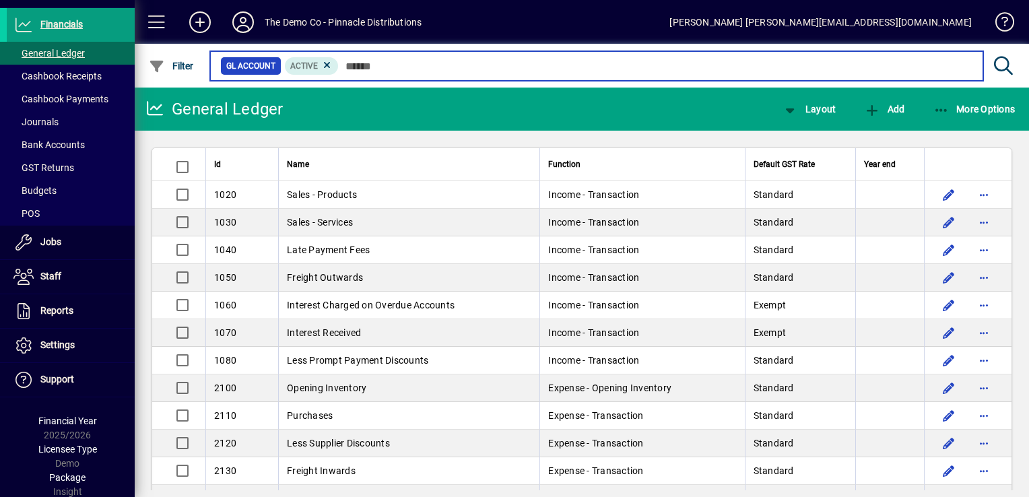
click at [534, 71] on input "text" at bounding box center [656, 66] width 634 height 19
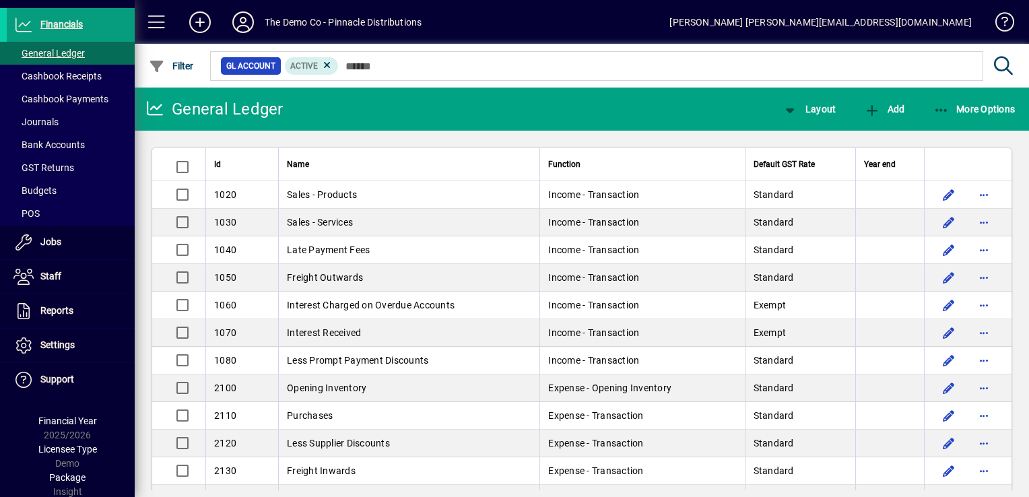
click at [534, 97] on mat-toolbar-row "General Ledger Layout Add More Options" at bounding box center [582, 109] width 895 height 43
click at [248, 27] on icon at bounding box center [243, 22] width 27 height 22
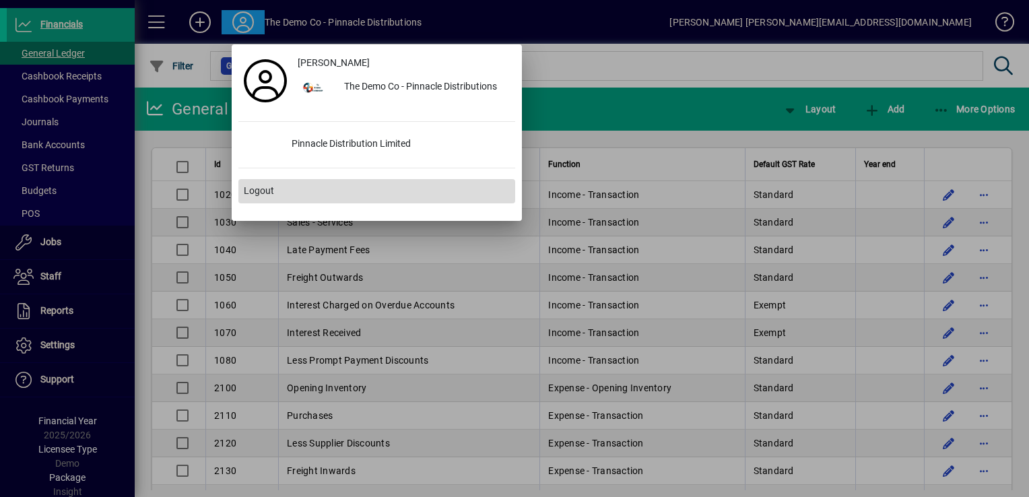
click at [257, 190] on span "Logout" at bounding box center [259, 191] width 30 height 14
